Goal: Communication & Community: Answer question/provide support

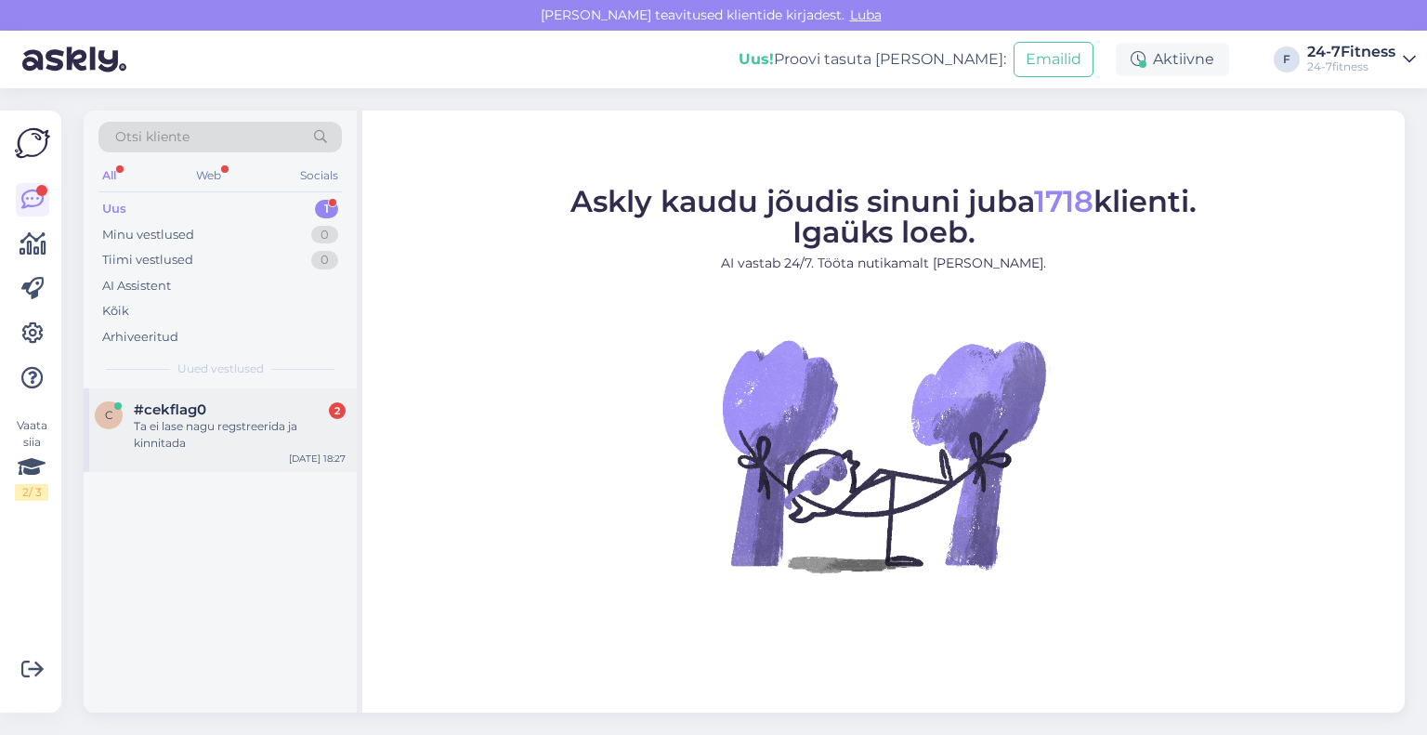
click at [200, 427] on div "Ta ei lase nagu regstreerida ja kinnitada" at bounding box center [240, 434] width 212 height 33
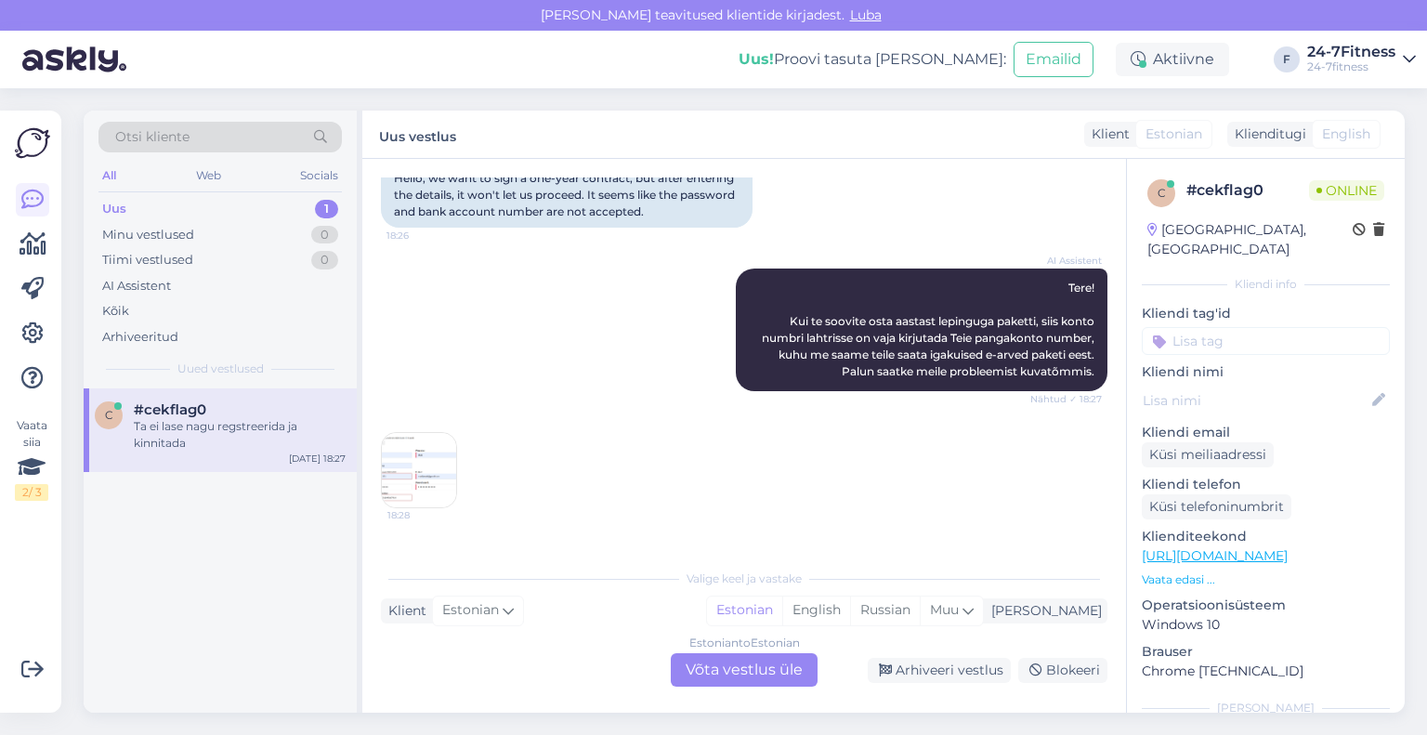
scroll to position [282, 0]
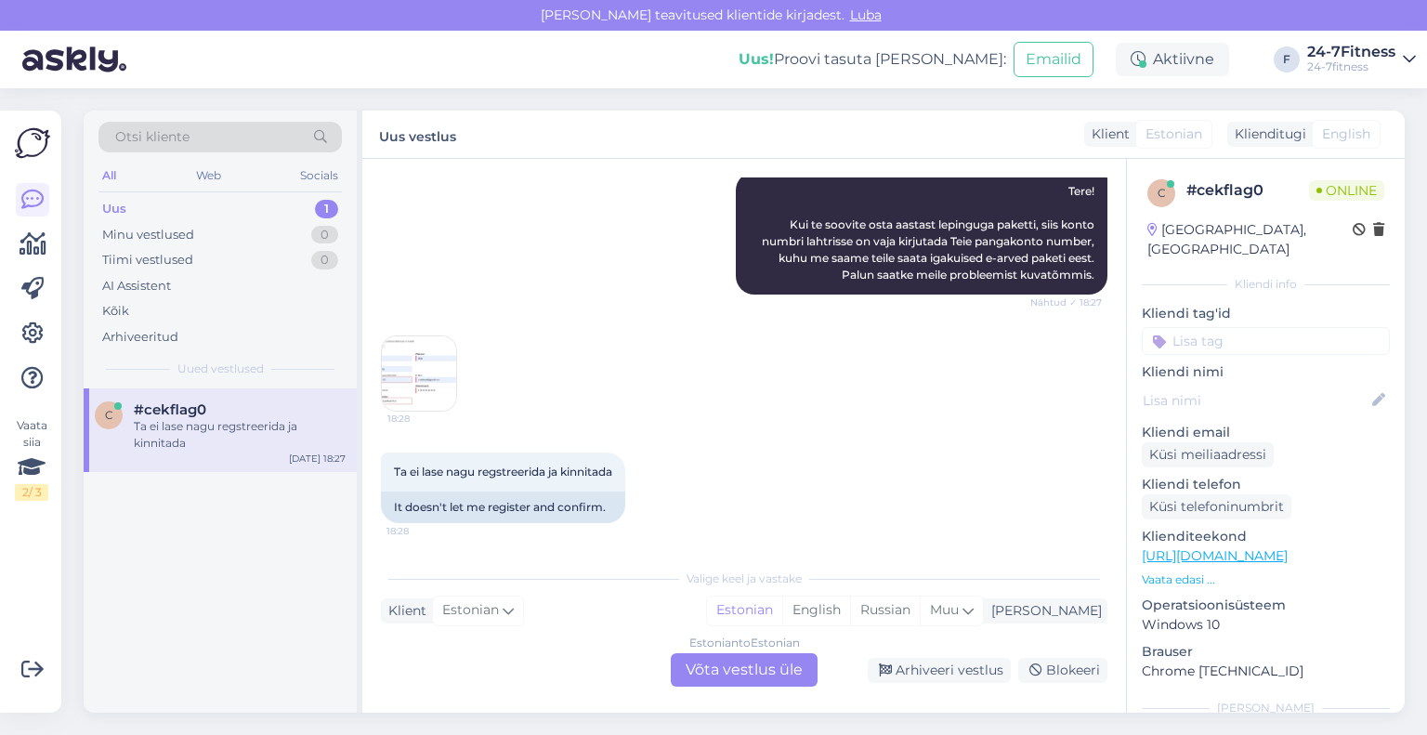
click at [422, 386] on img at bounding box center [419, 373] width 74 height 74
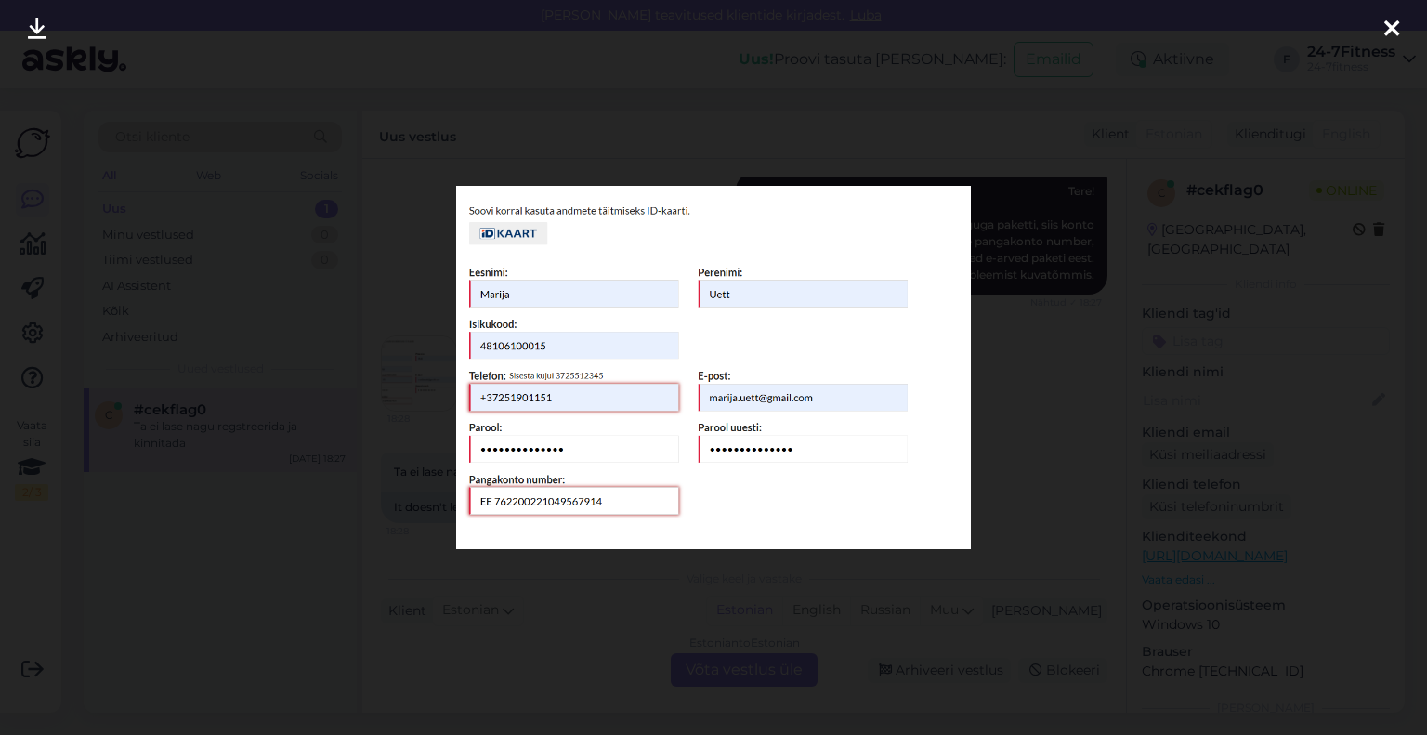
click at [1394, 24] on icon at bounding box center [1392, 30] width 15 height 24
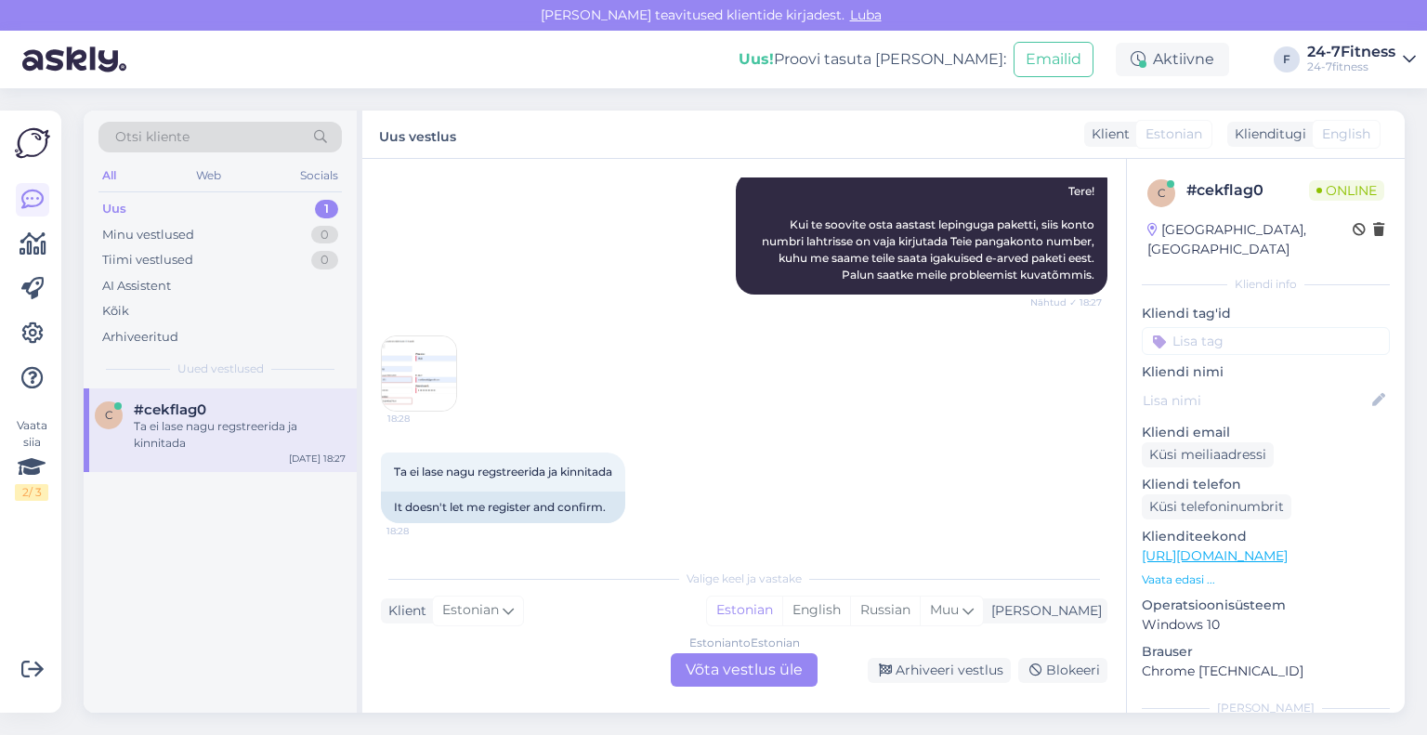
click at [723, 663] on div "Estonian to Estonian Võta vestlus üle" at bounding box center [744, 669] width 147 height 33
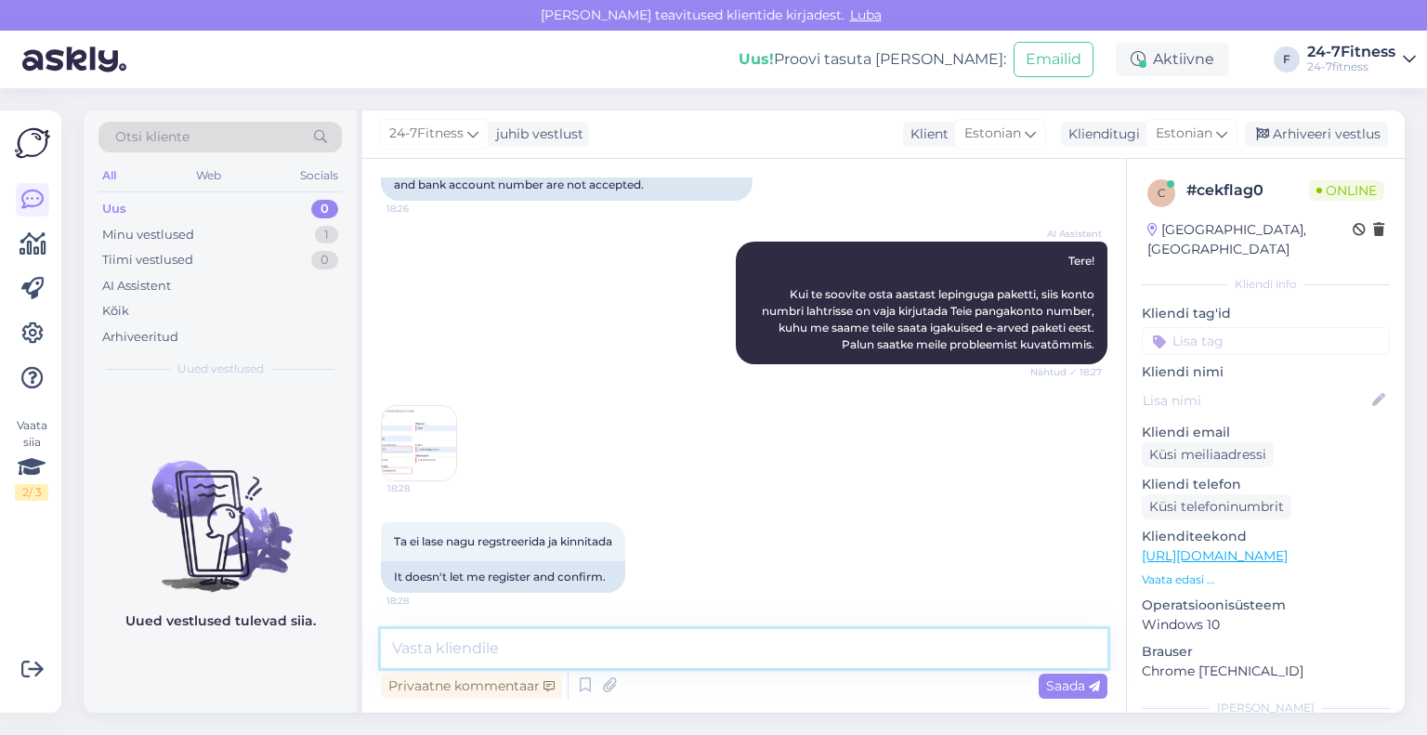
click at [720, 650] on textarea at bounding box center [744, 648] width 727 height 39
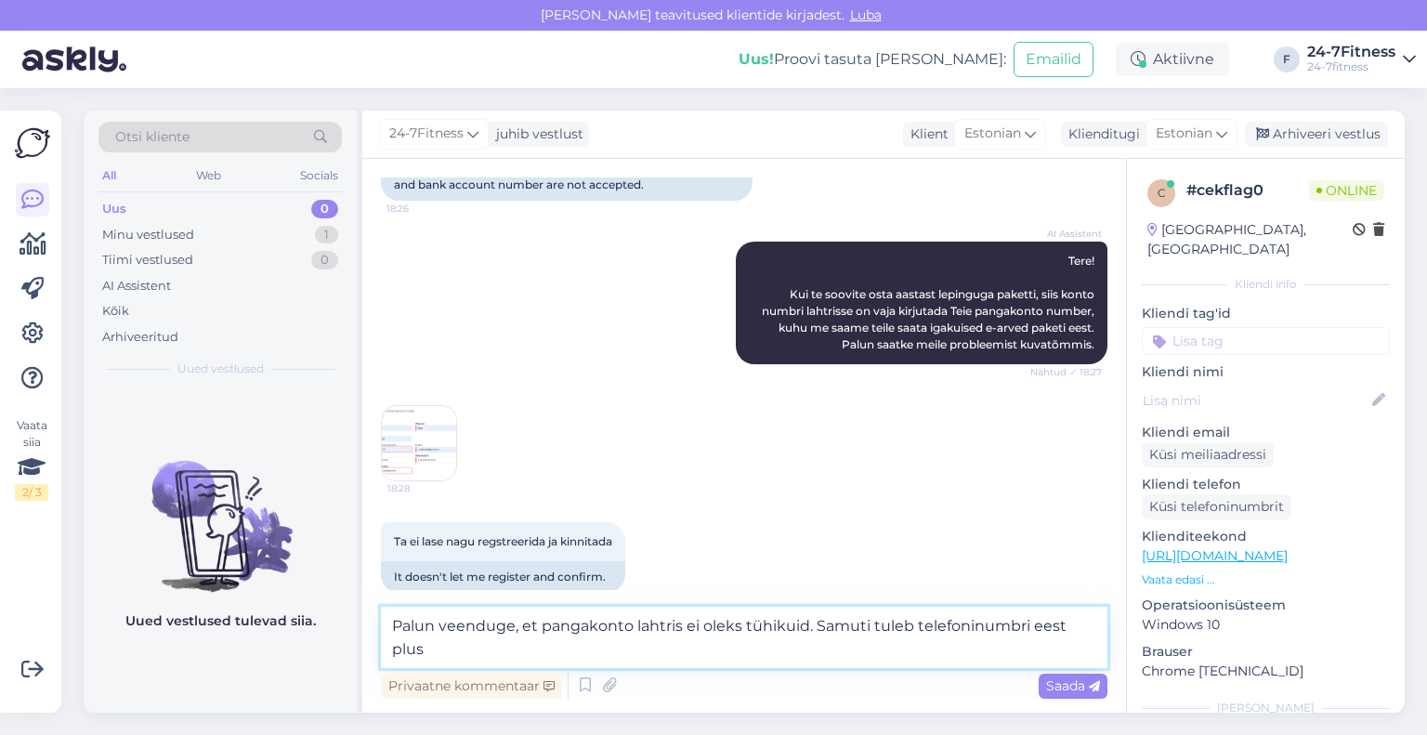
scroll to position [235, 0]
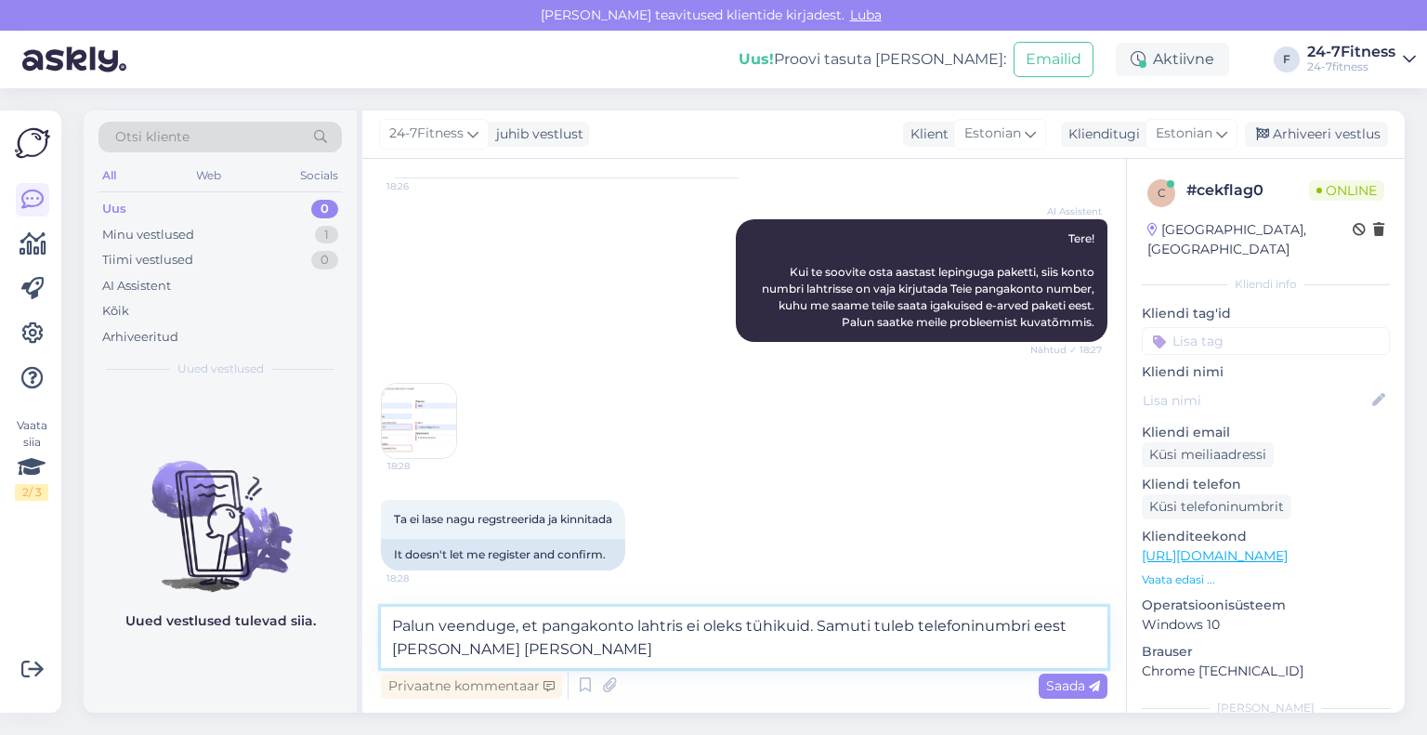
type textarea "Palun veenduge, et pangakonto lahtris ei oleks tühikuid. Samuti tuleb telefonin…"
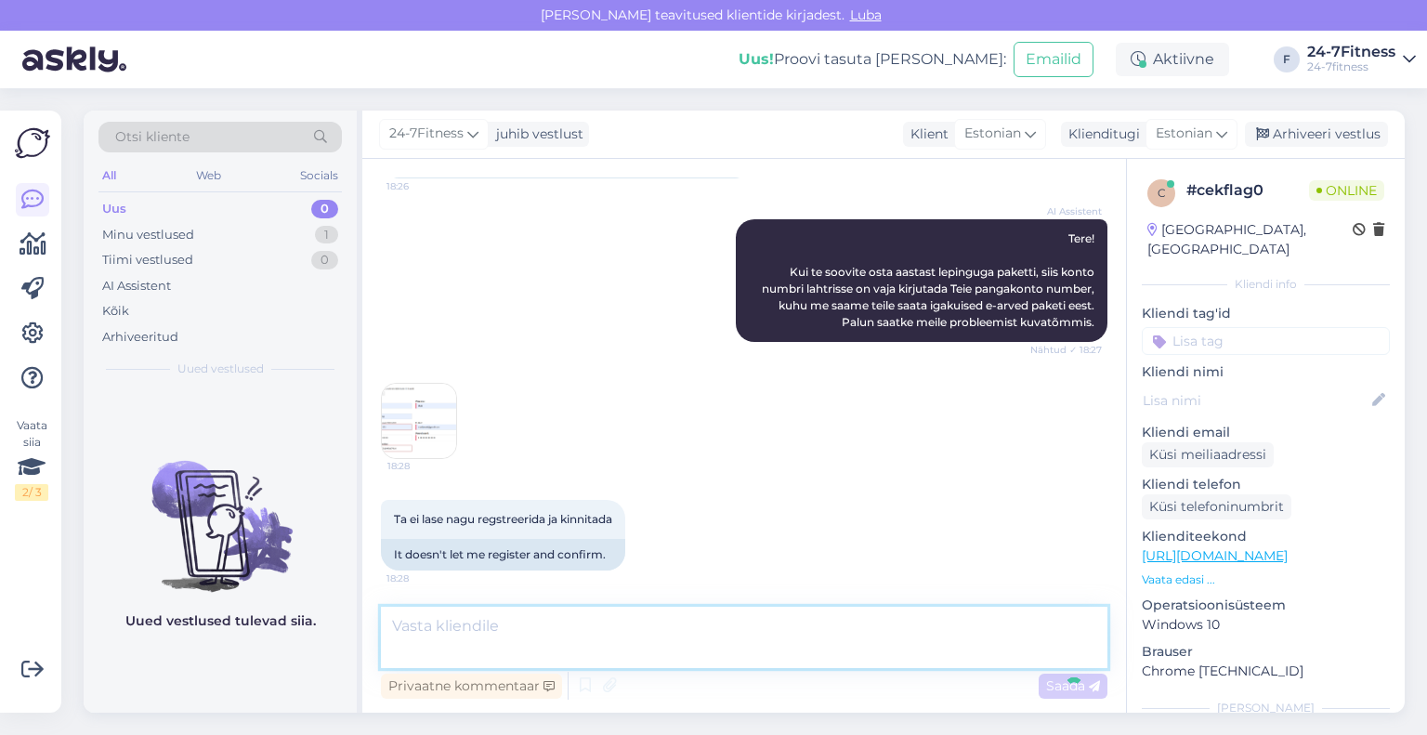
scroll to position [309, 0]
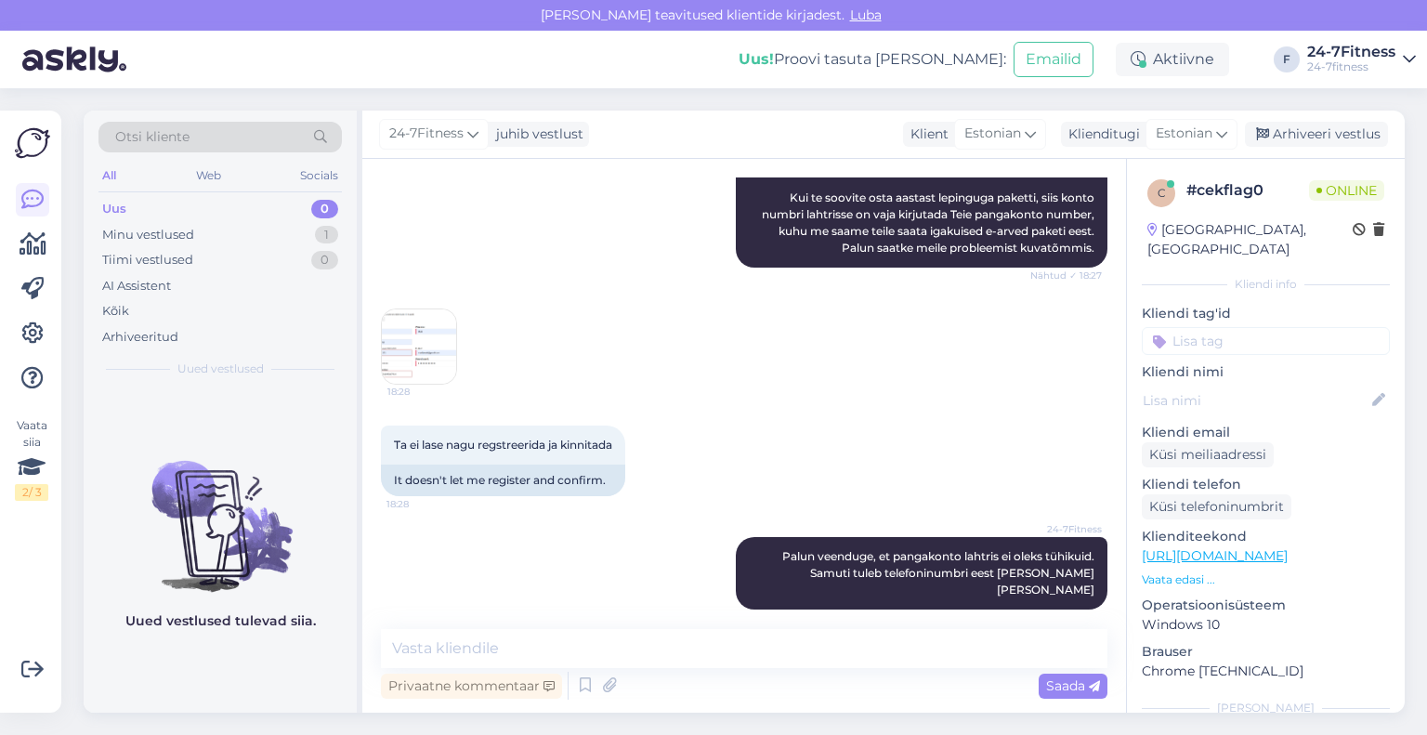
click at [443, 341] on img at bounding box center [419, 346] width 74 height 74
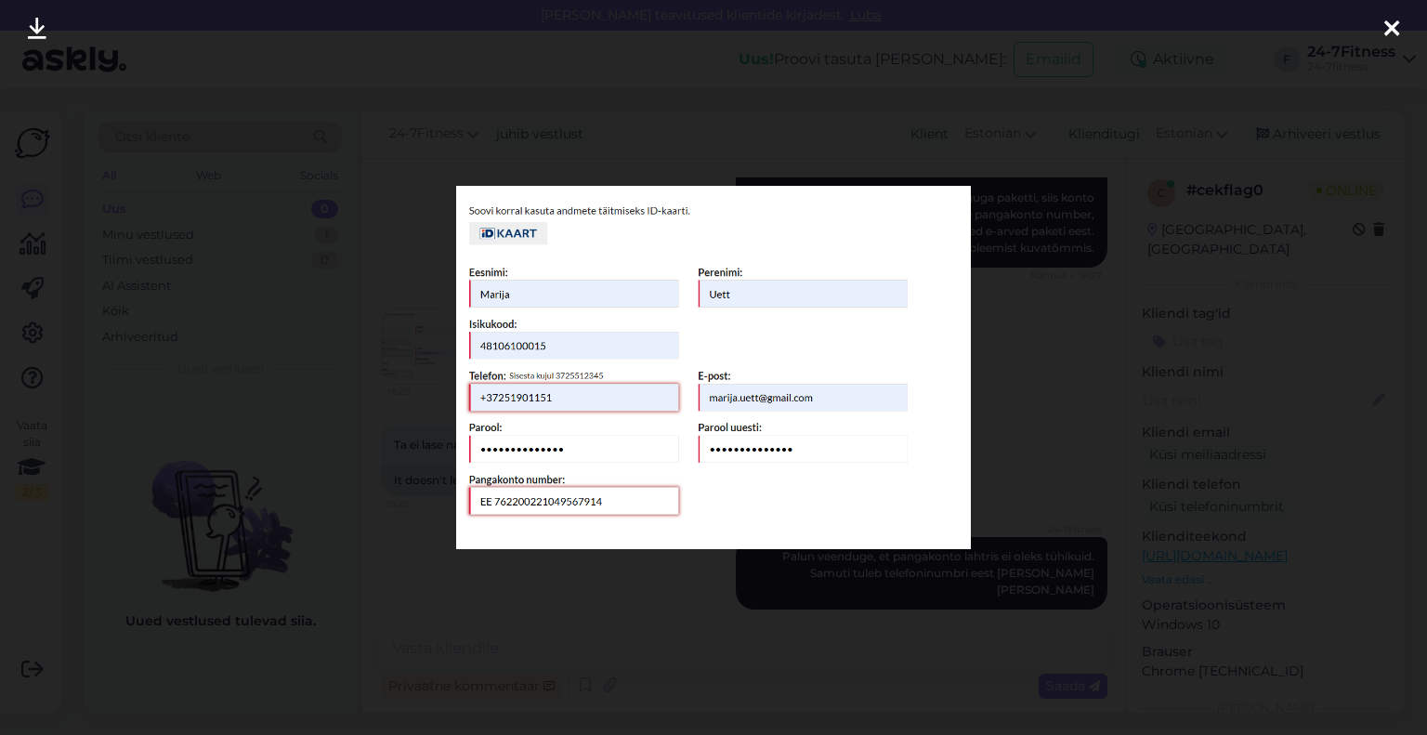
click at [1386, 23] on icon at bounding box center [1392, 30] width 15 height 24
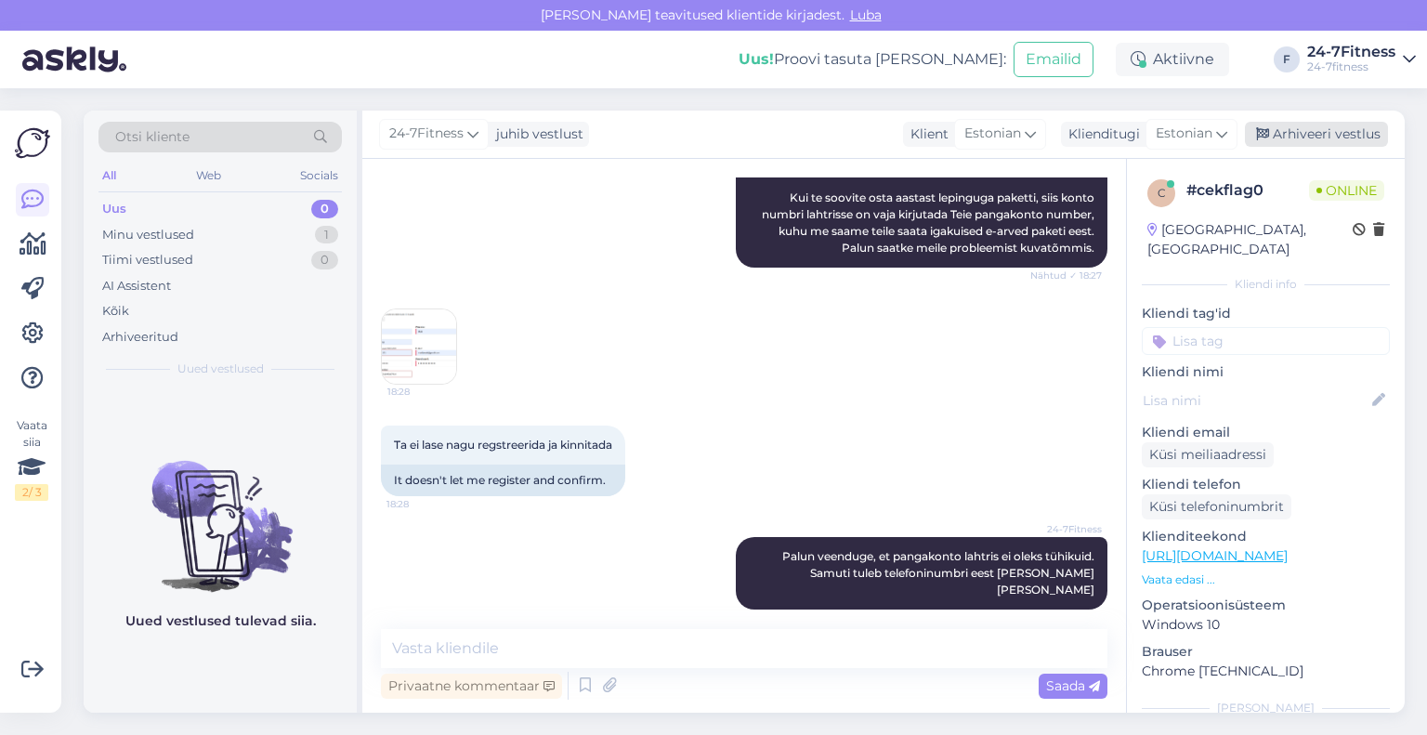
click at [1347, 128] on div "Arhiveeri vestlus" at bounding box center [1316, 134] width 143 height 25
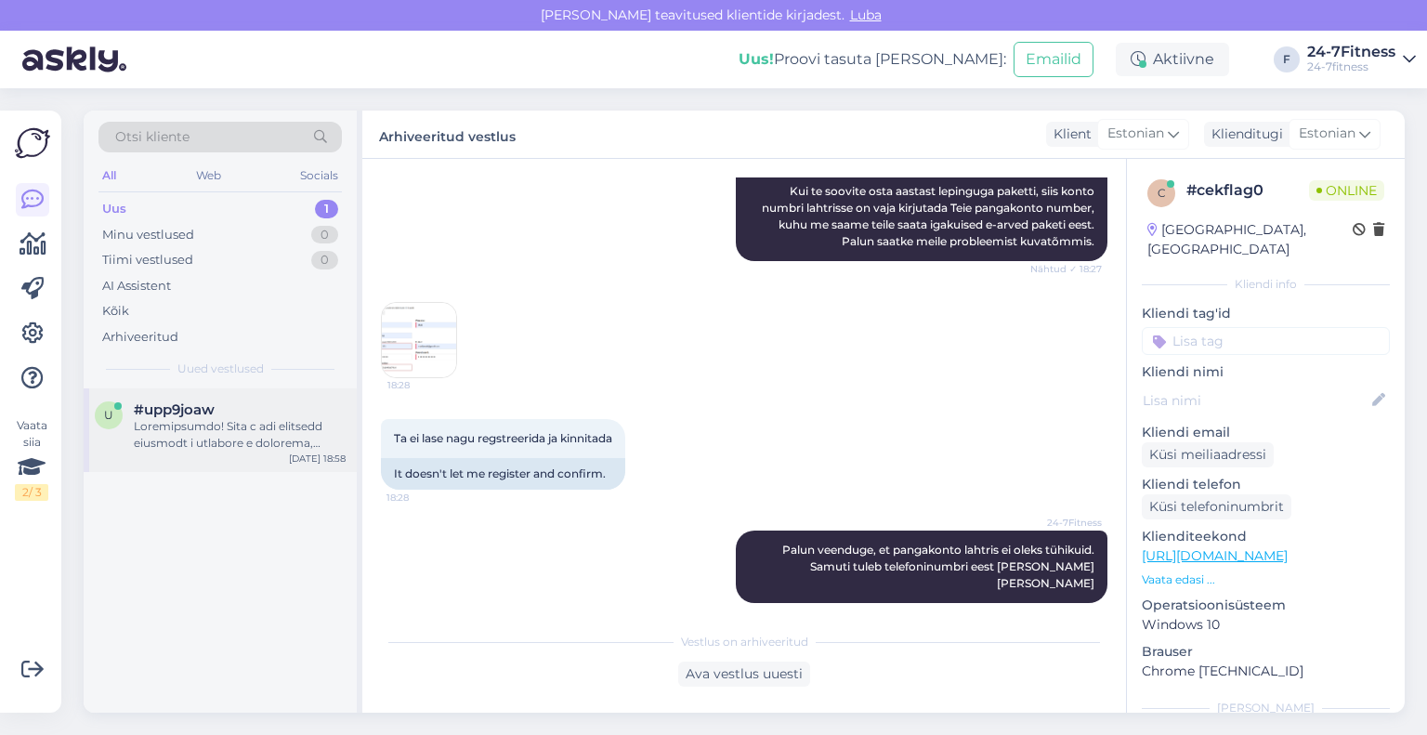
click at [226, 431] on div at bounding box center [240, 434] width 212 height 33
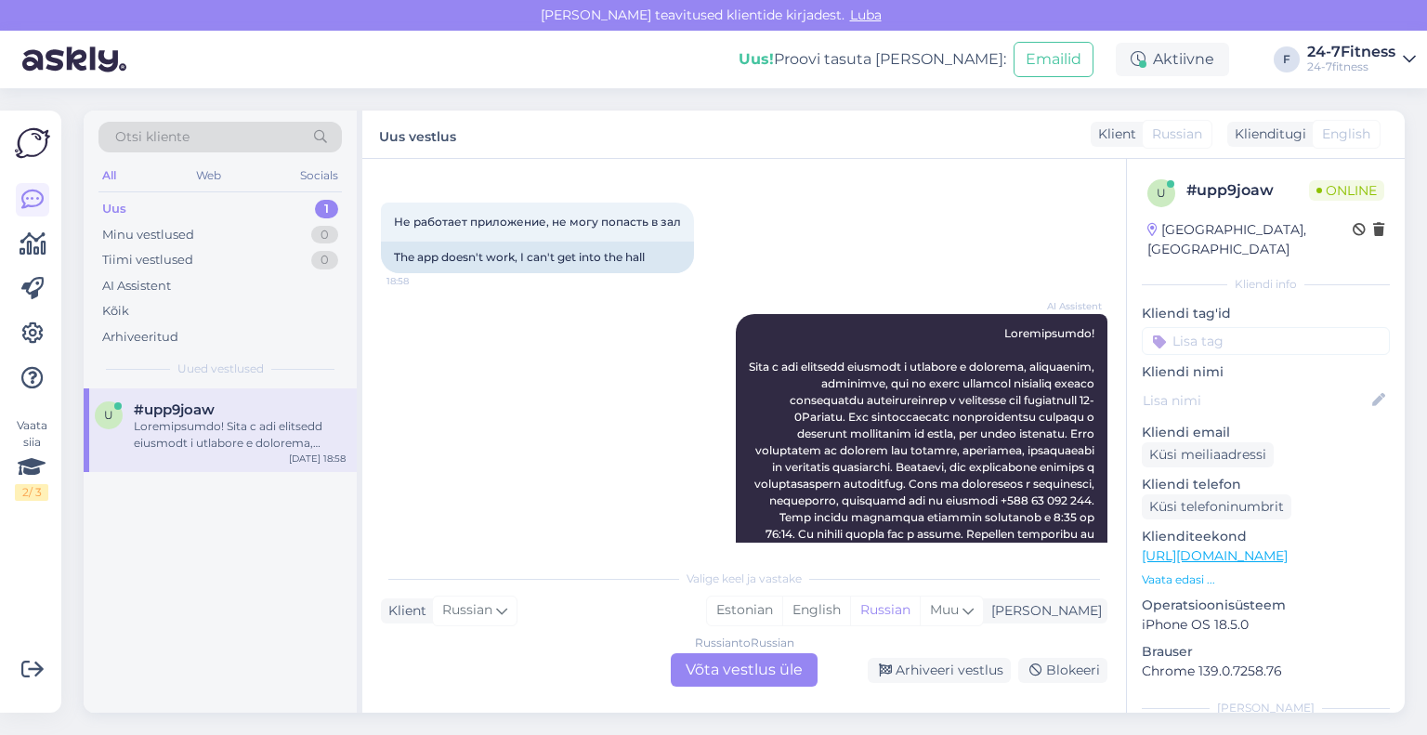
scroll to position [0, 0]
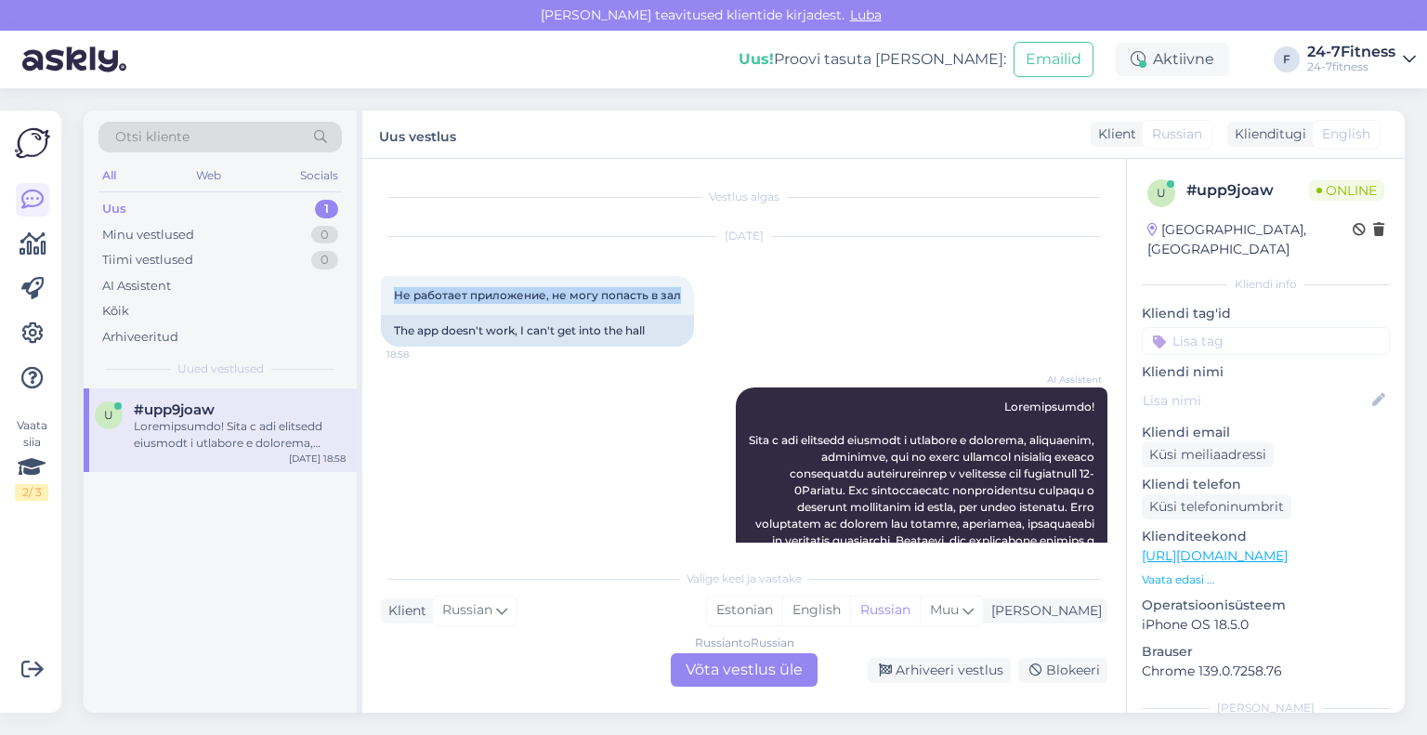
drag, startPoint x: 688, startPoint y: 298, endPoint x: 378, endPoint y: 291, distance: 309.5
click at [378, 291] on div "Vestlus algas [DATE] Не работает приложение, не могу попасть в зал 18:58 The ap…" at bounding box center [744, 436] width 764 height 554
copy span "Не работает приложение, не могу попасть в зал"
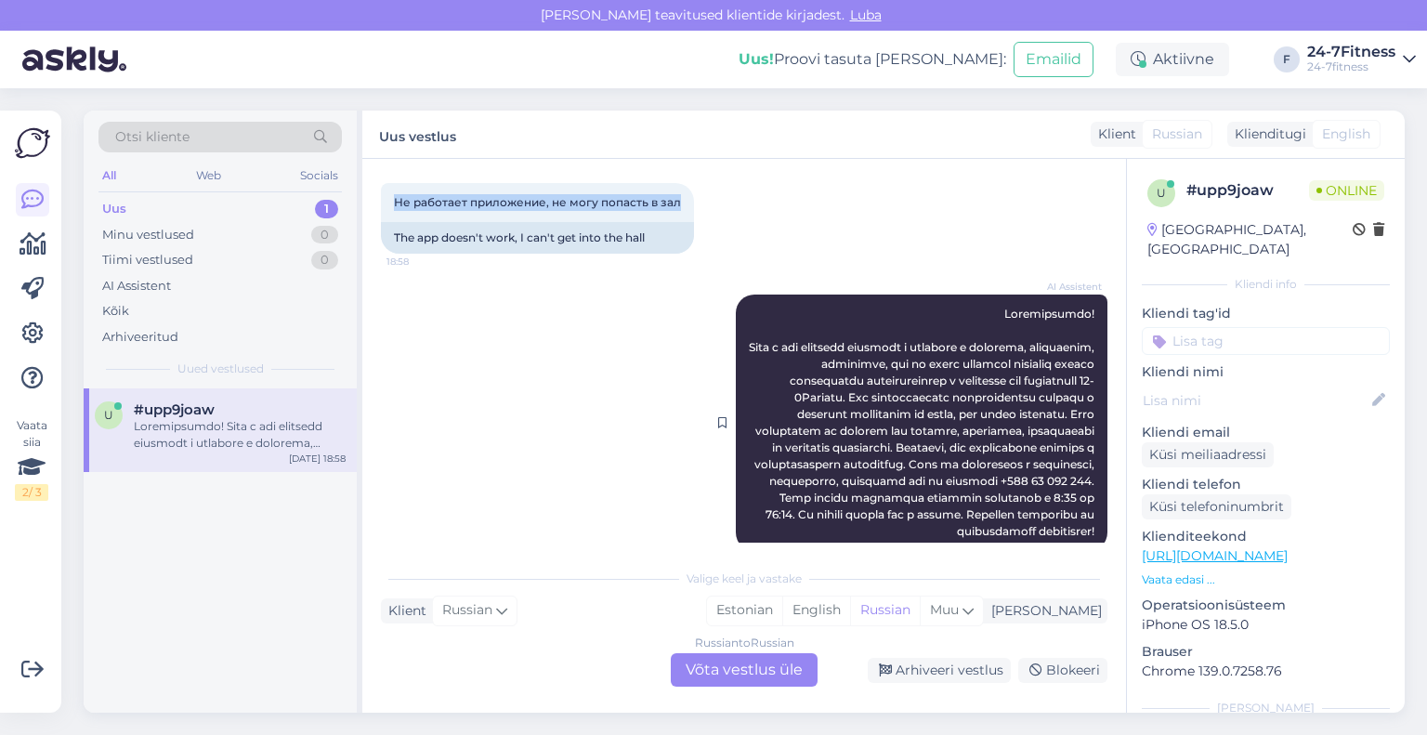
scroll to position [138, 0]
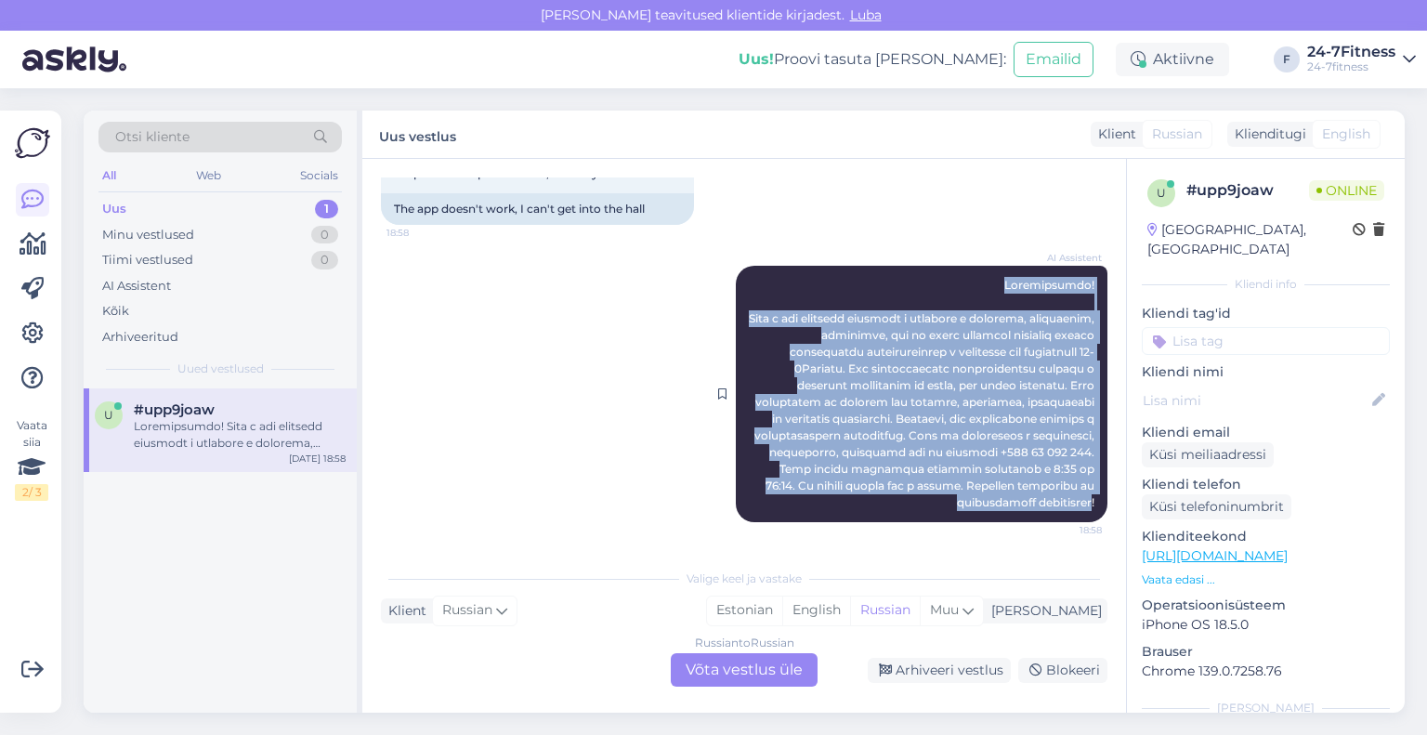
drag, startPoint x: 1078, startPoint y: 504, endPoint x: 989, endPoint y: 259, distance: 260.2
click at [989, 266] on div "AI Assistent 18:58" at bounding box center [922, 394] width 372 height 256
copy span "Loremipsumdo! Sita c adi elitsedd eiusmodt i utlabore e dolorema, aliquaenim, a…"
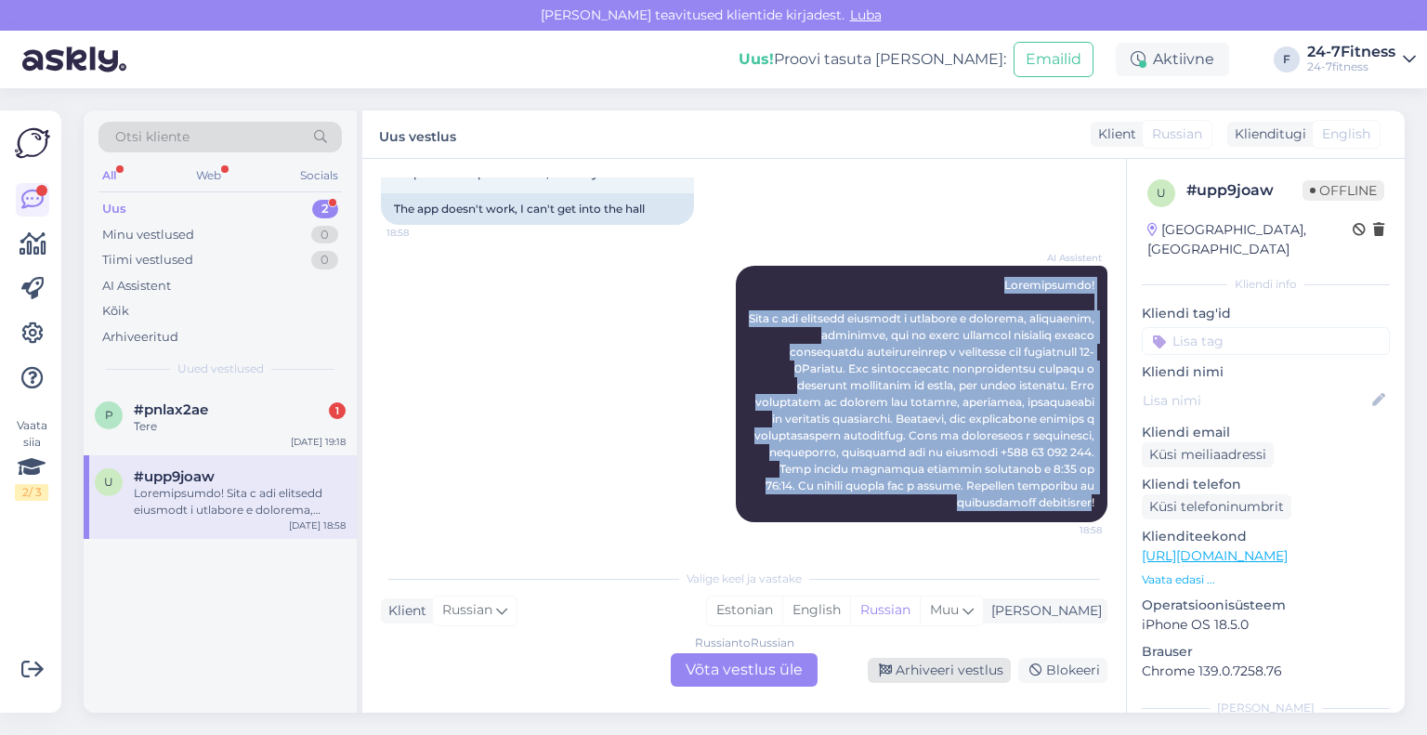
click at [939, 676] on div "Arhiveeri vestlus" at bounding box center [939, 670] width 143 height 25
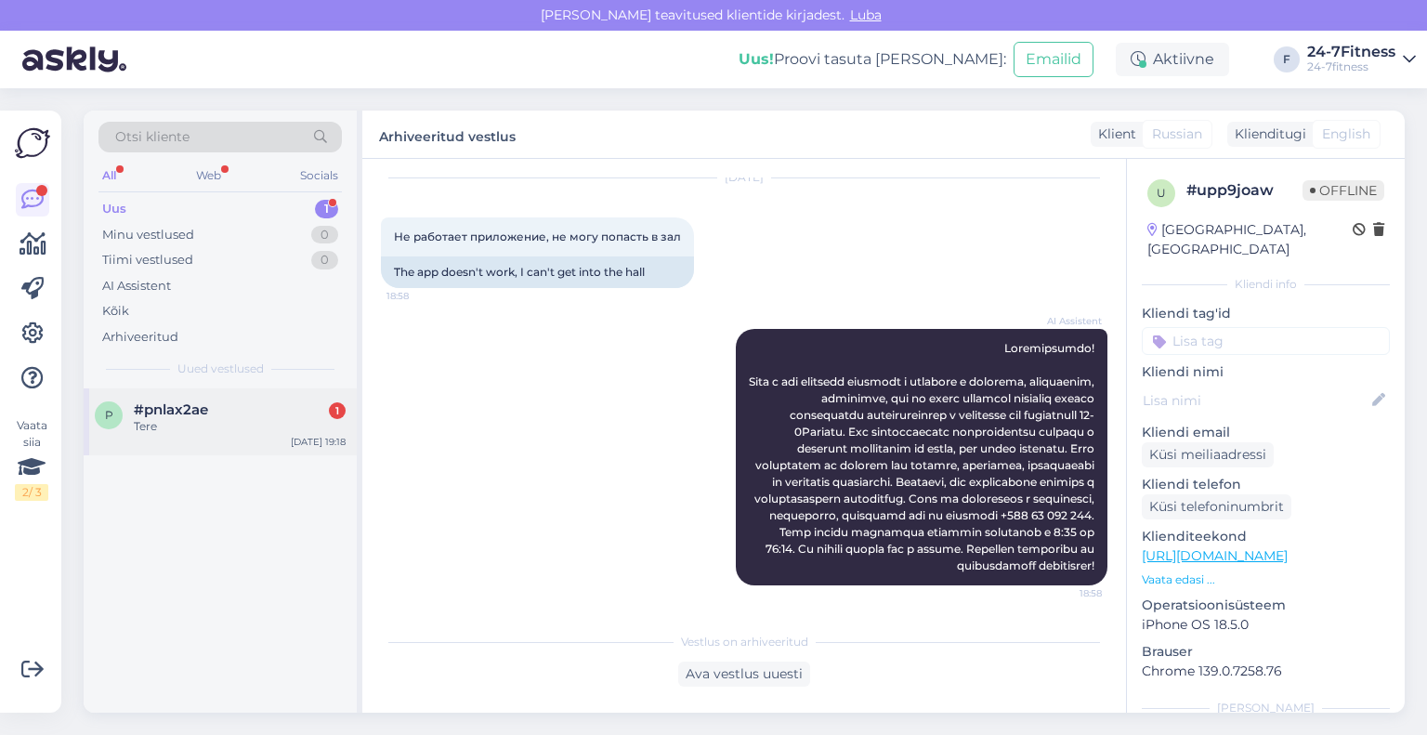
click at [162, 434] on div "p #pnlax2ae 1 Tere [DATE] 19:18" at bounding box center [220, 421] width 273 height 67
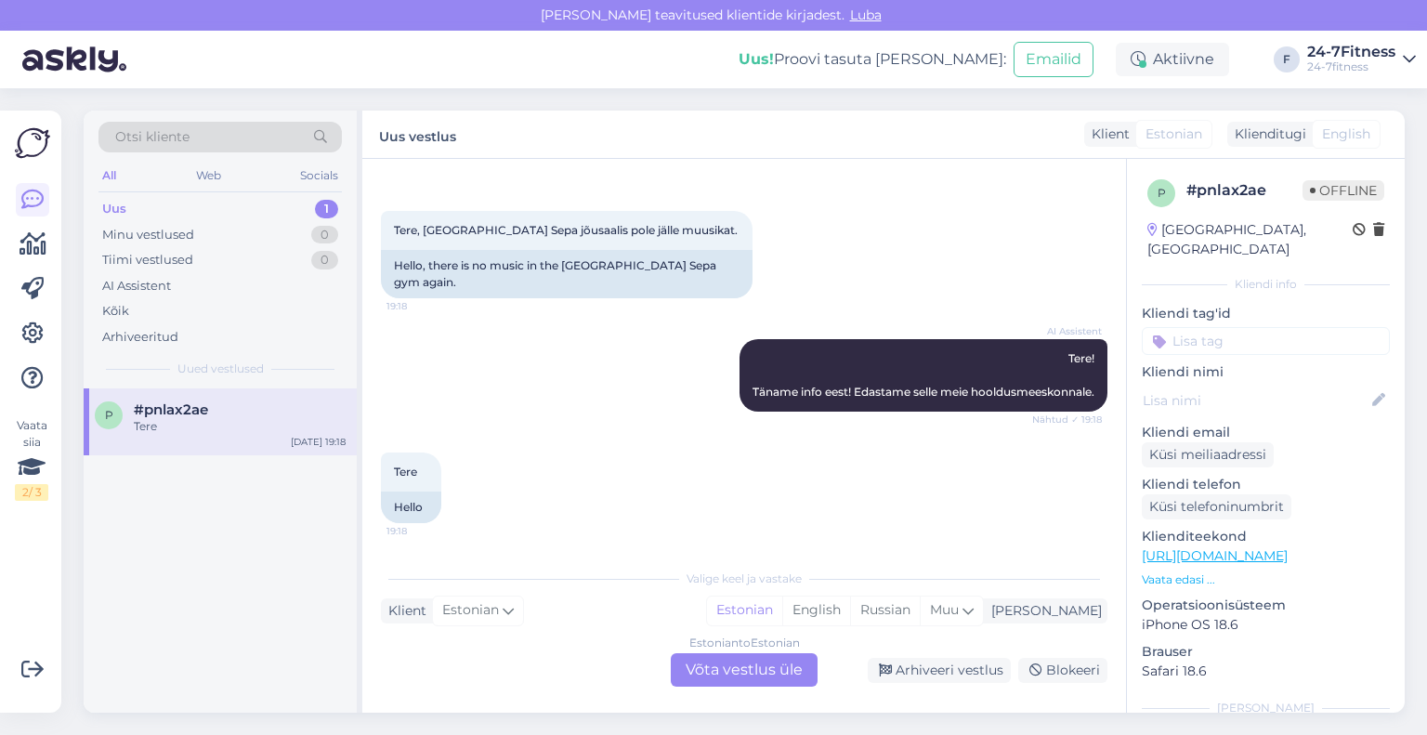
scroll to position [0, 0]
